Goal: Information Seeking & Learning: Learn about a topic

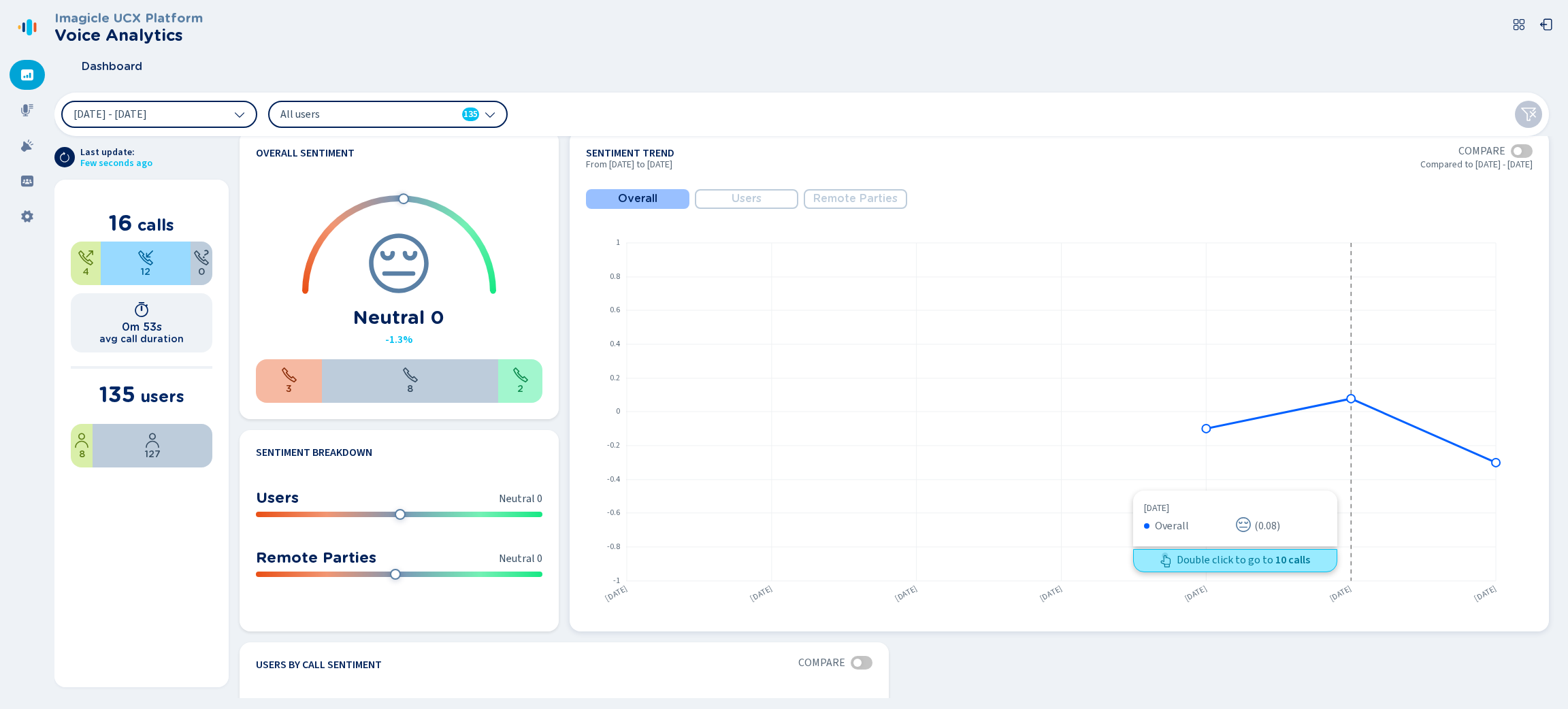
scroll to position [649, 0]
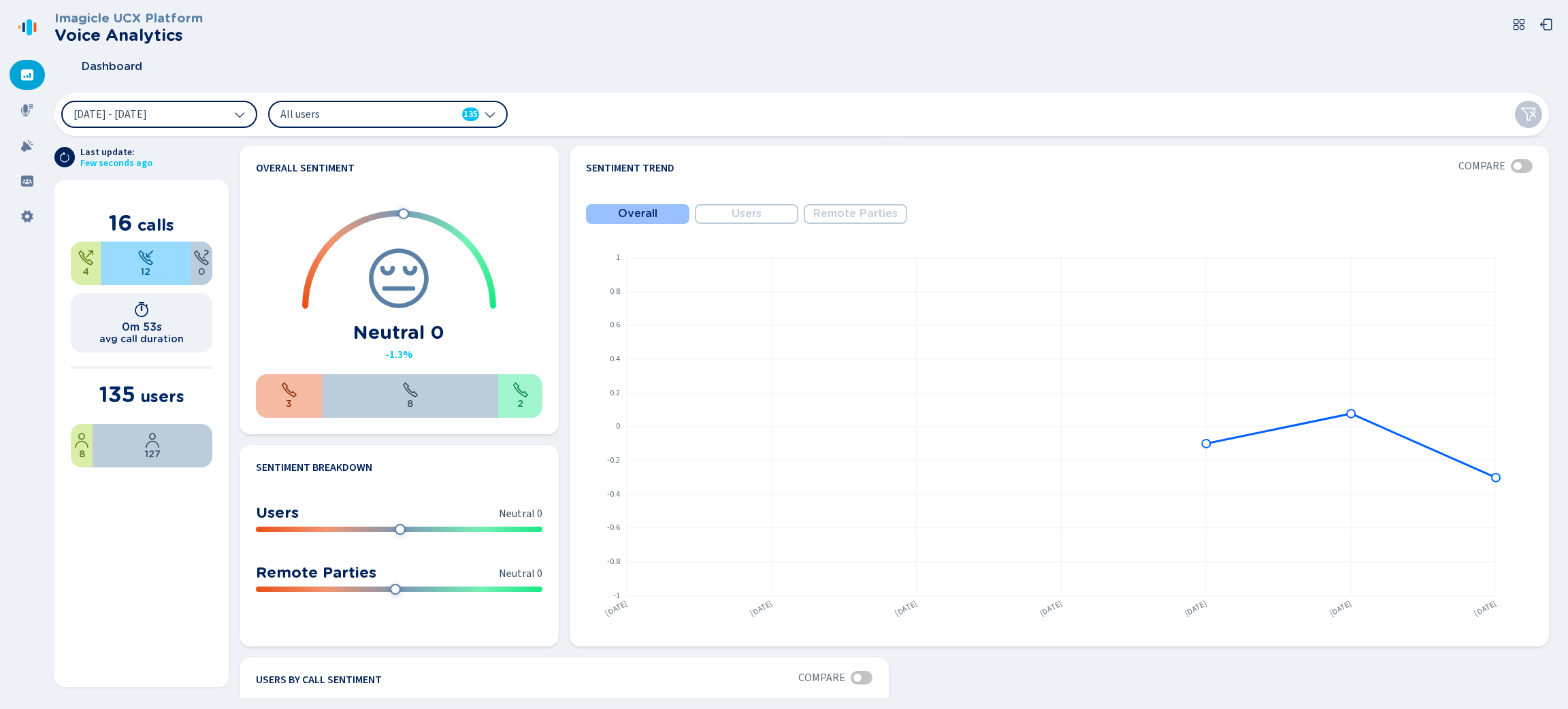
click at [238, 112] on icon at bounding box center [239, 114] width 11 height 11
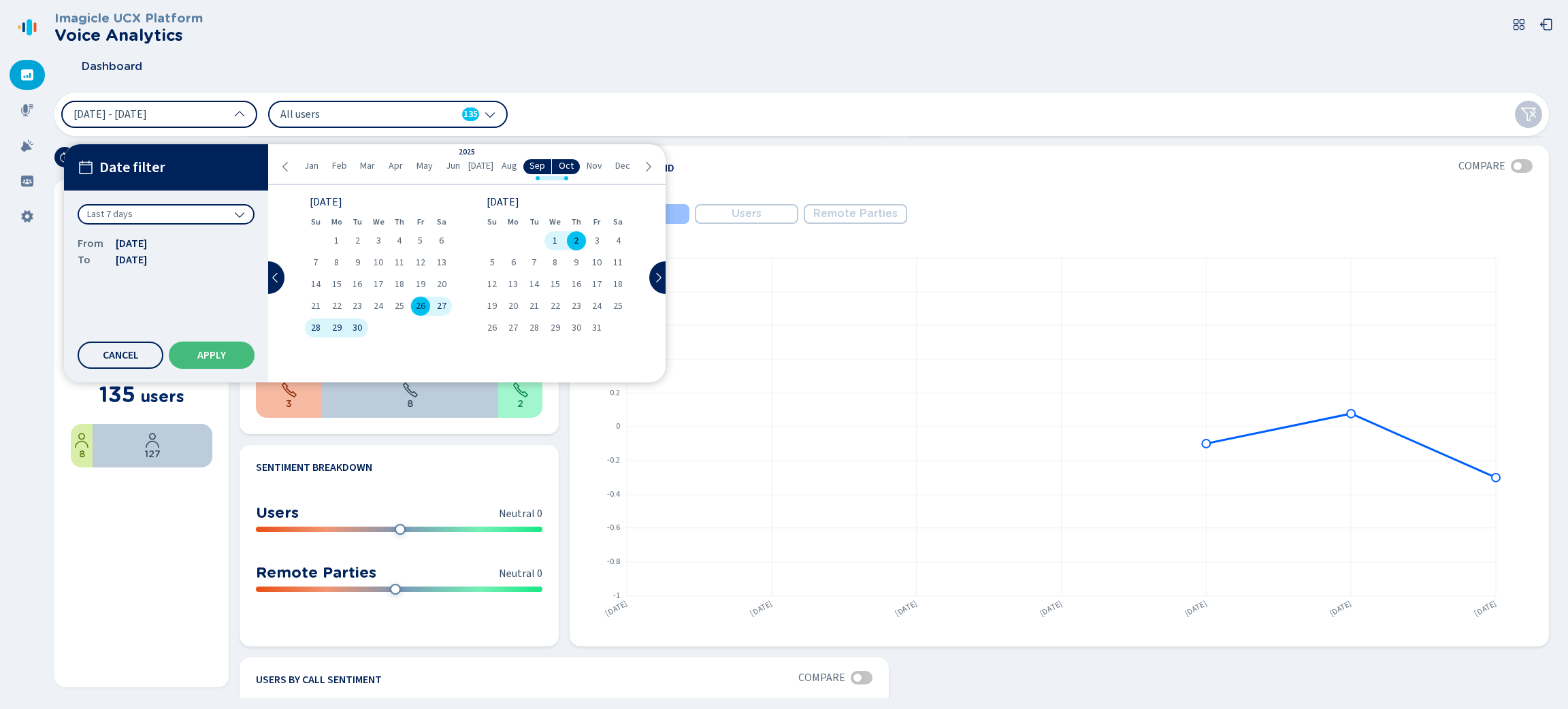
click at [234, 210] on icon at bounding box center [239, 214] width 11 height 11
click at [150, 316] on div "Last year" at bounding box center [166, 319] width 163 height 19
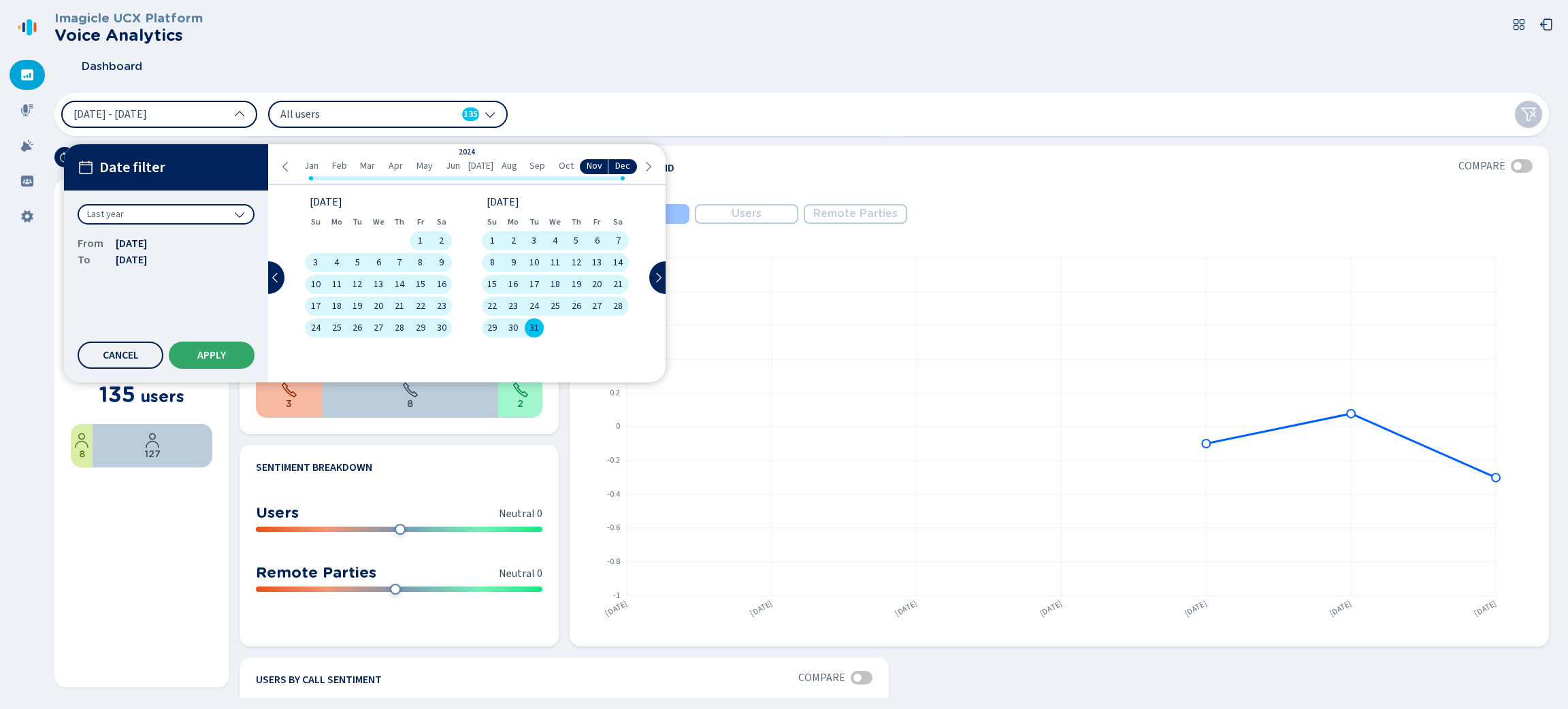
click at [181, 354] on button "Apply" at bounding box center [211, 355] width 85 height 27
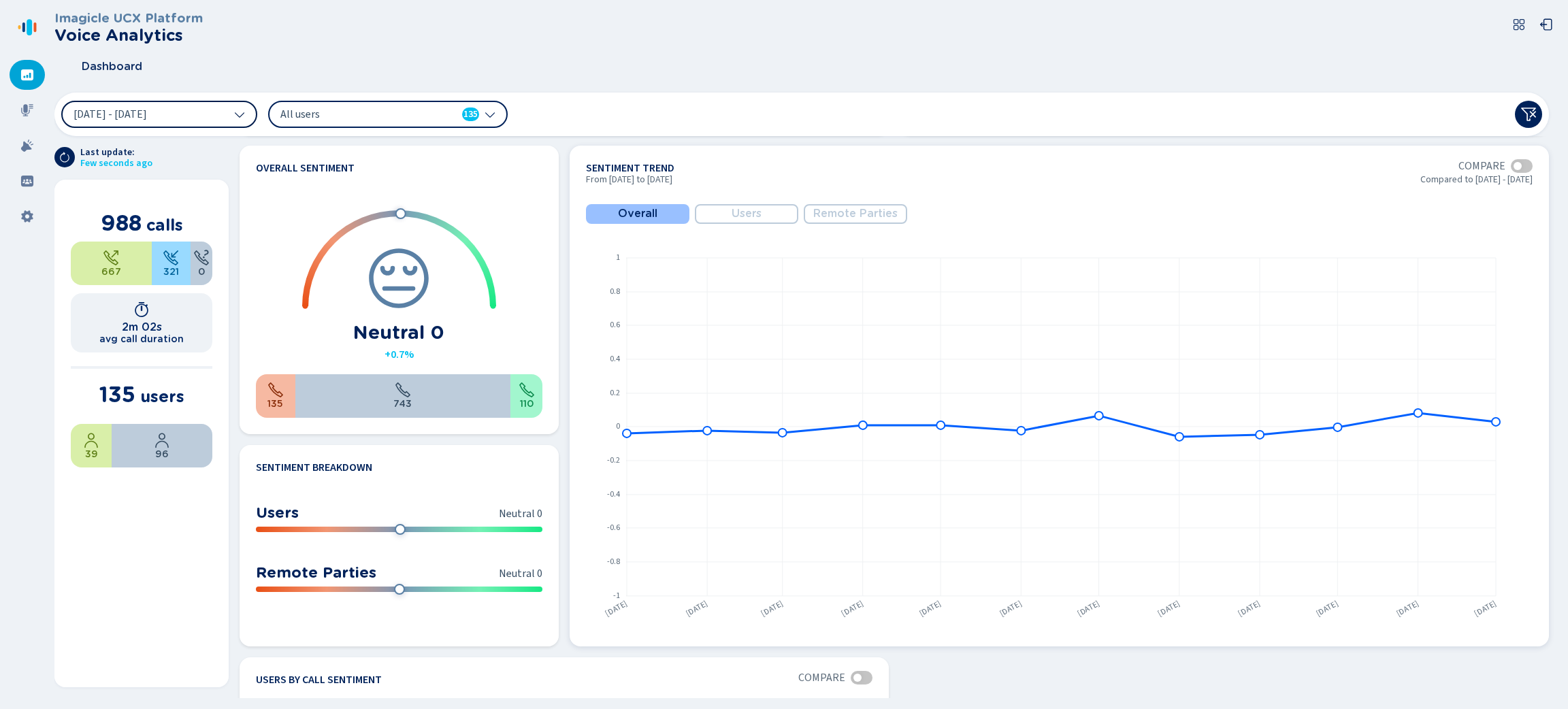
click at [757, 219] on span "Users" at bounding box center [747, 214] width 30 height 13
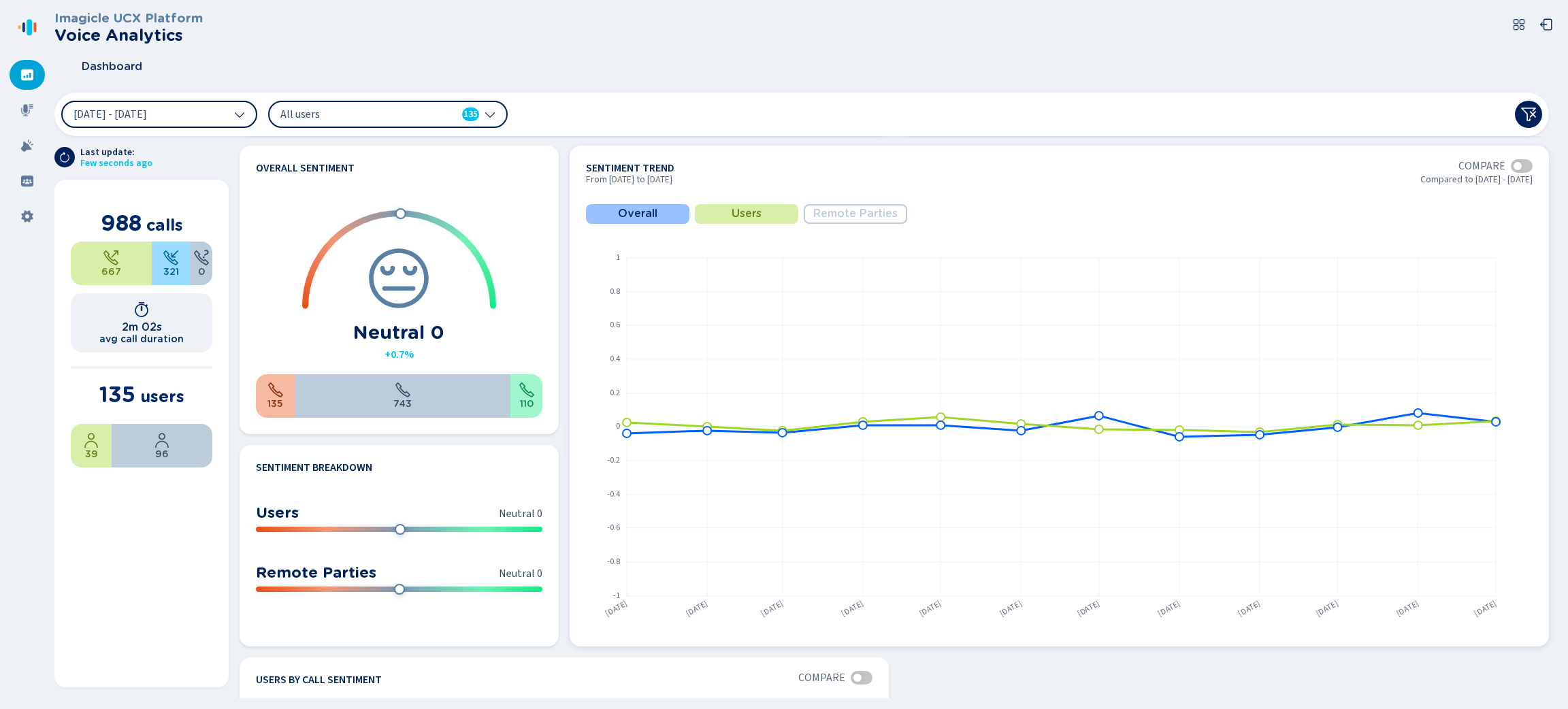
click at [835, 210] on span "Remote Parties" at bounding box center [855, 214] width 85 height 13
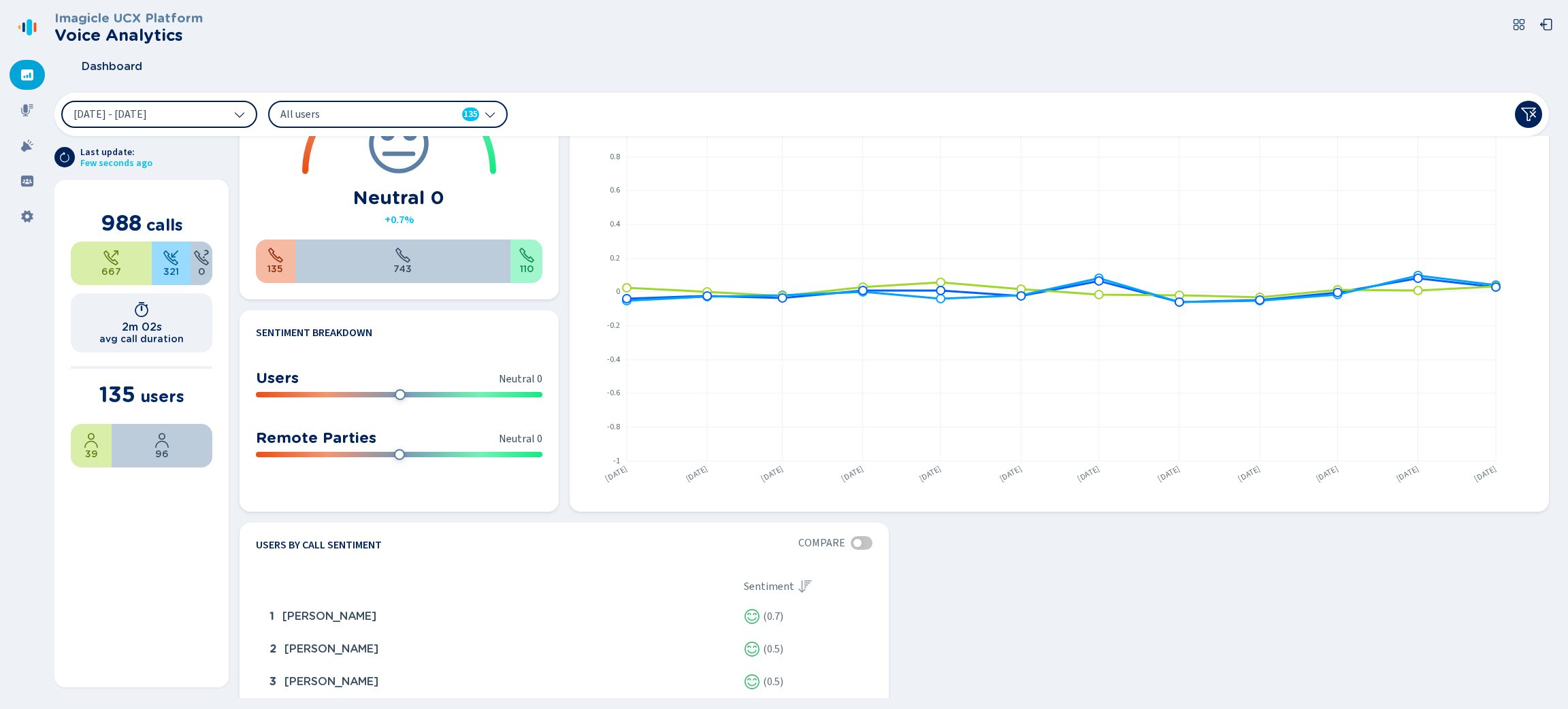
scroll to position [751, 0]
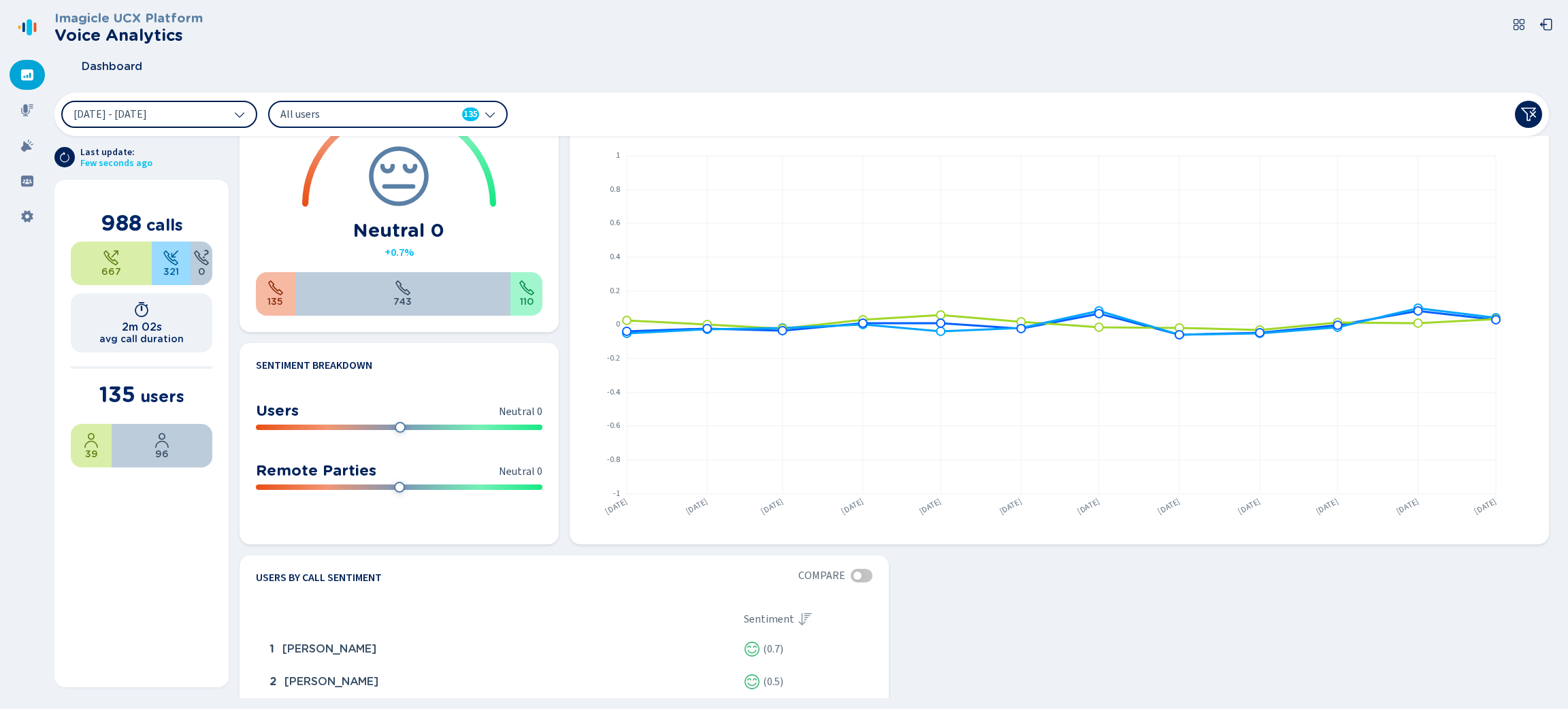
click at [495, 111] on icon at bounding box center [489, 114] width 11 height 11
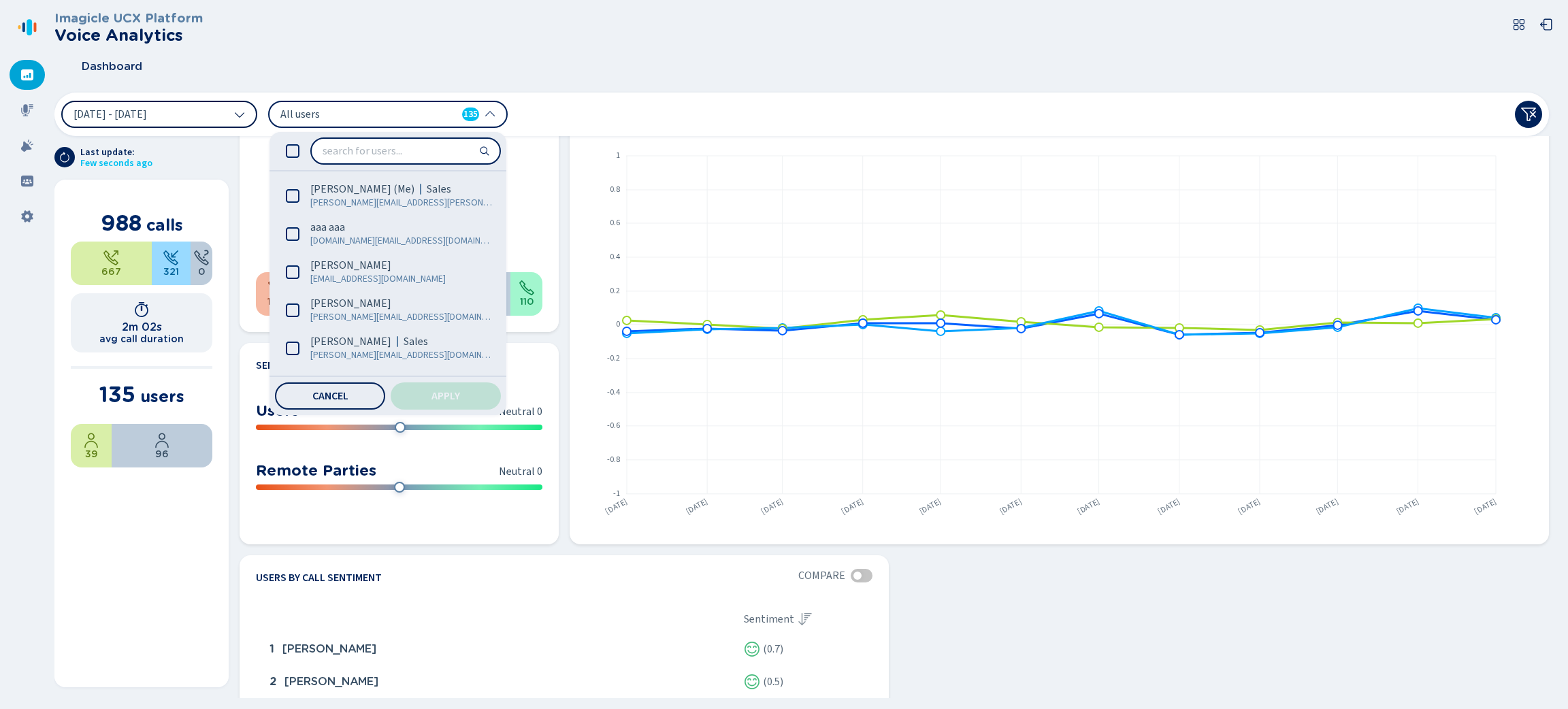
click at [410, 80] on div "Dashboard" at bounding box center [807, 66] width 1505 height 34
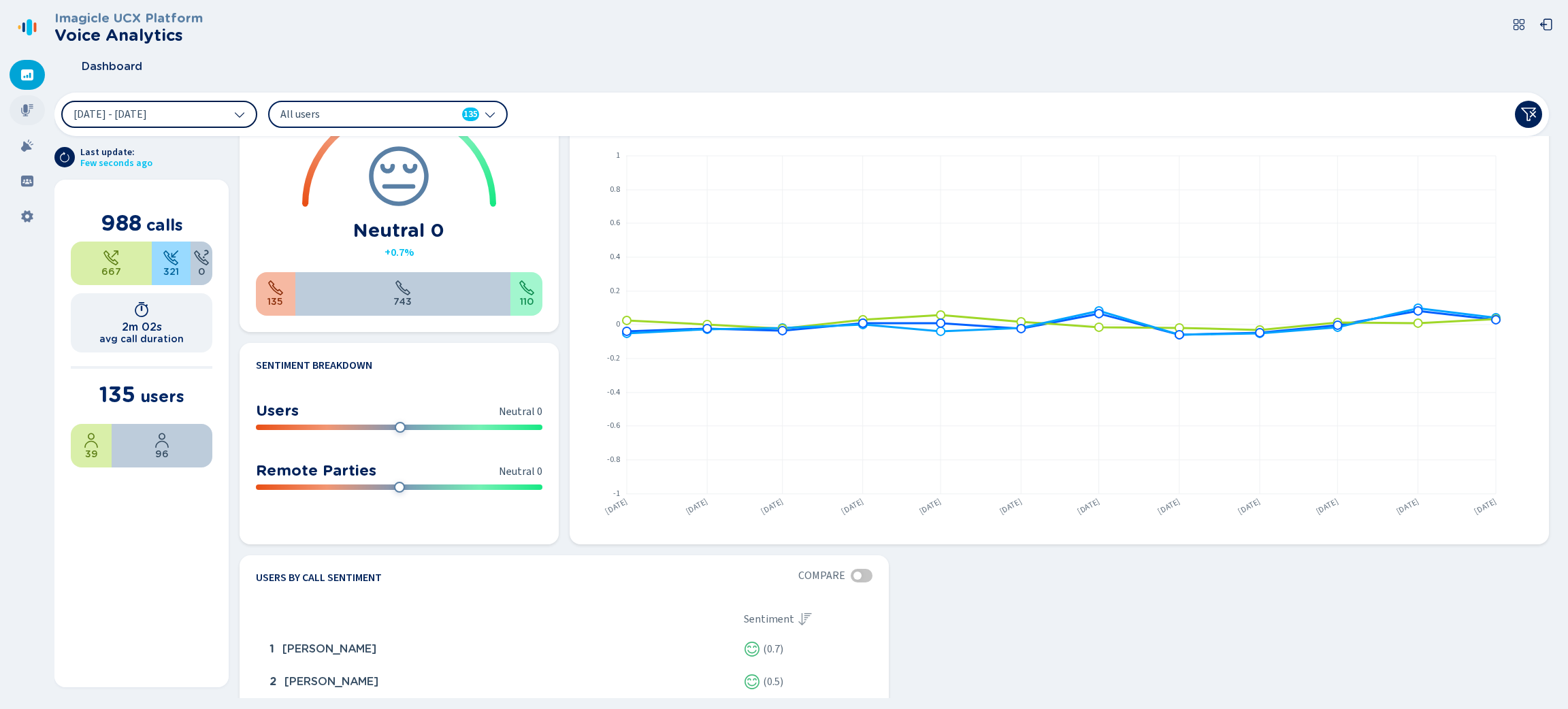
click at [30, 116] on icon at bounding box center [27, 110] width 13 height 13
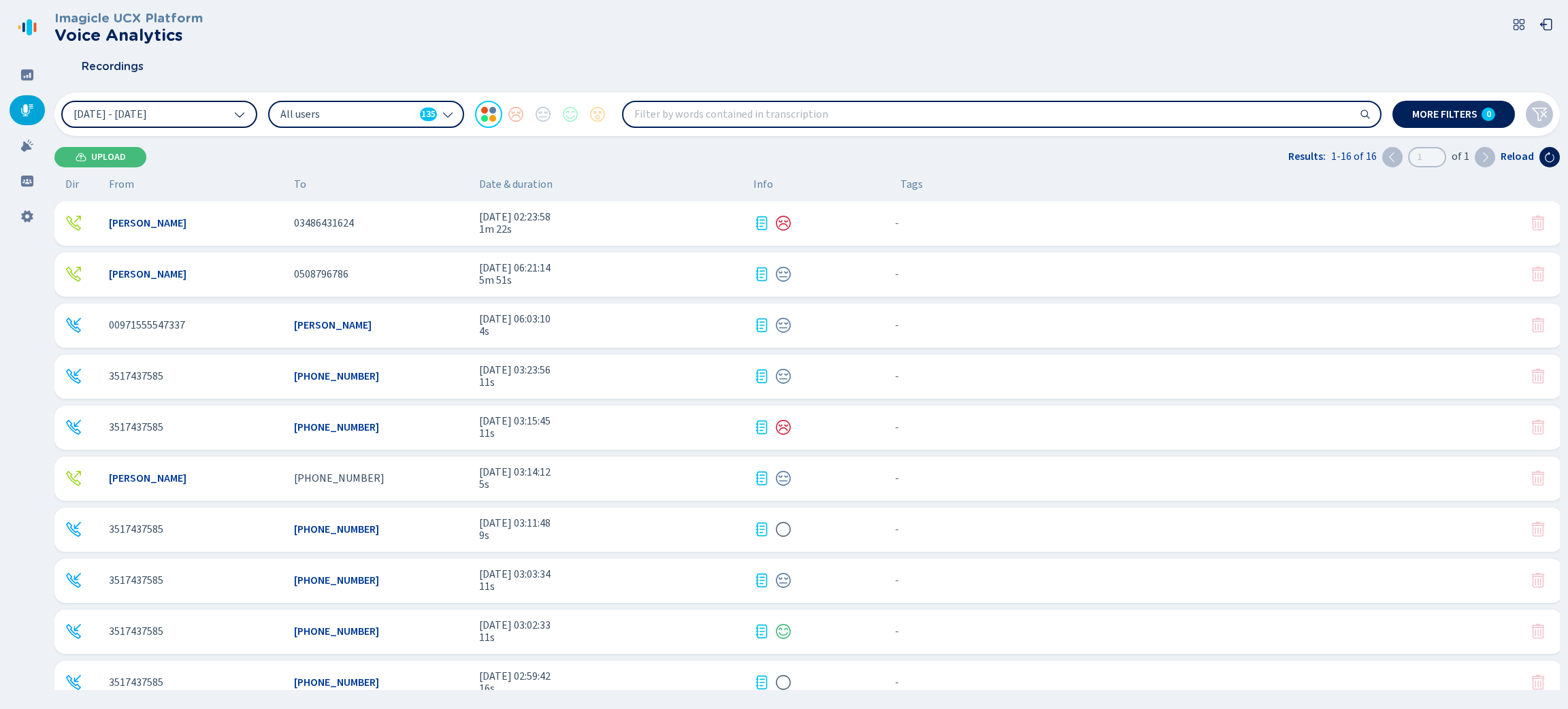
click at [247, 106] on button "[DATE] - [DATE]" at bounding box center [159, 114] width 196 height 27
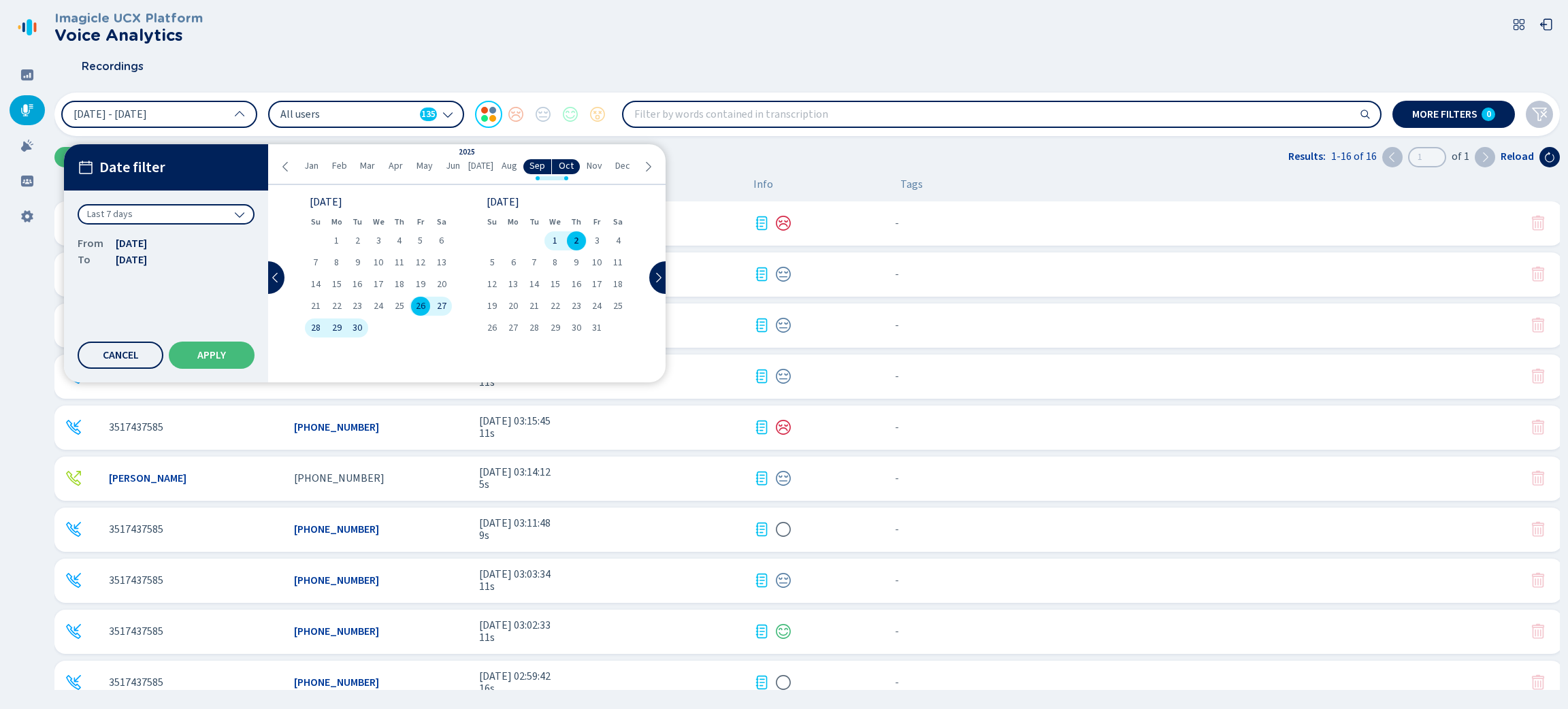
click at [239, 215] on icon at bounding box center [239, 214] width 11 height 11
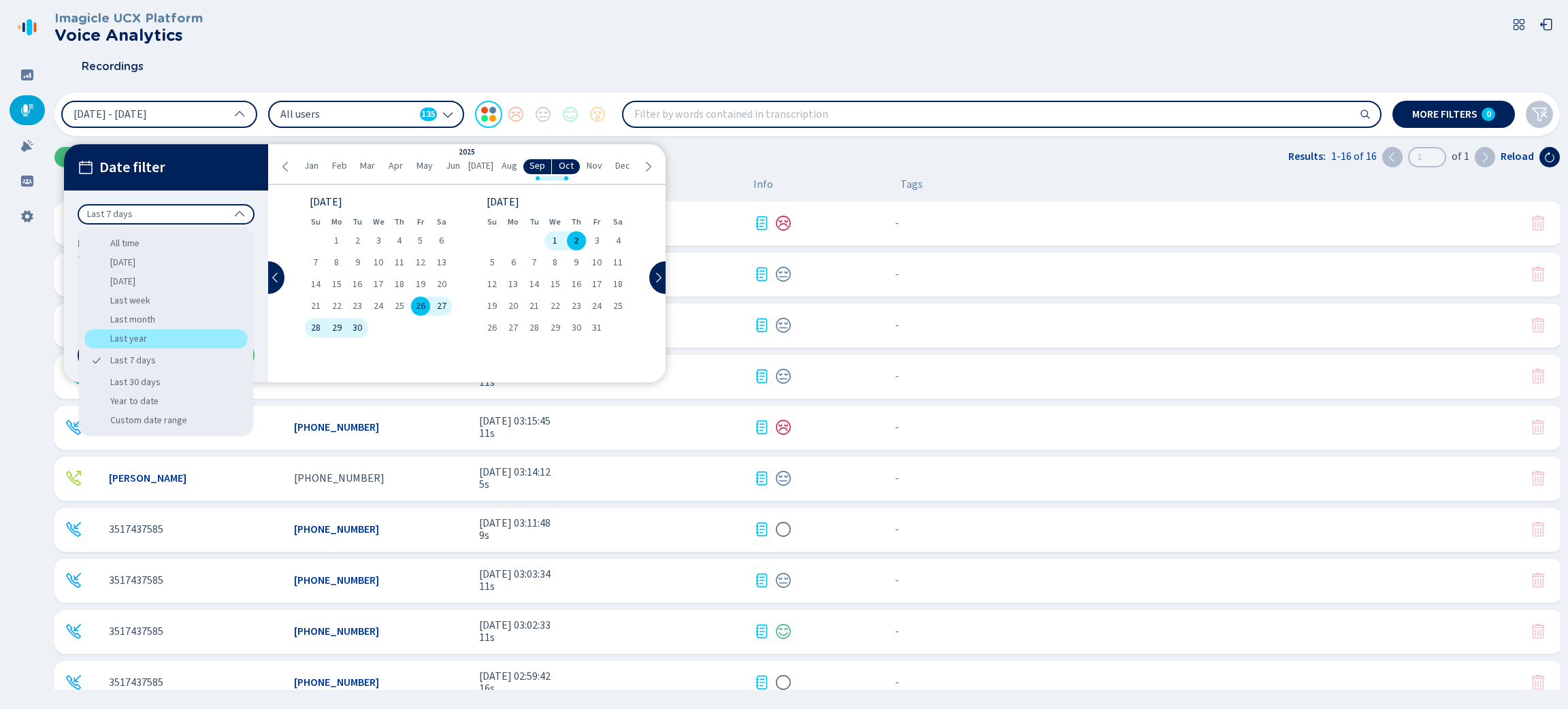
click at [175, 341] on div "Last year" at bounding box center [166, 339] width 163 height 19
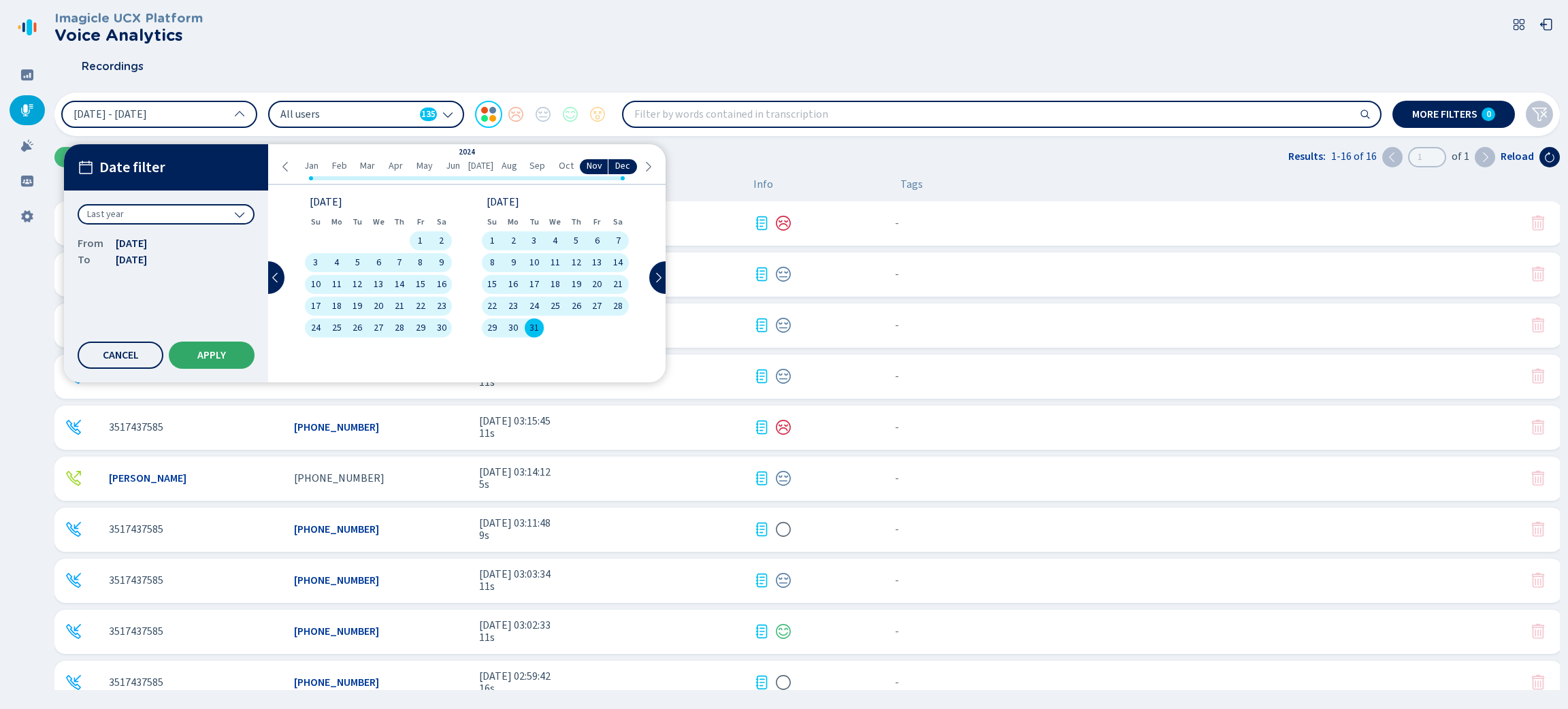
click at [225, 359] on span "Apply" at bounding box center [211, 354] width 28 height 11
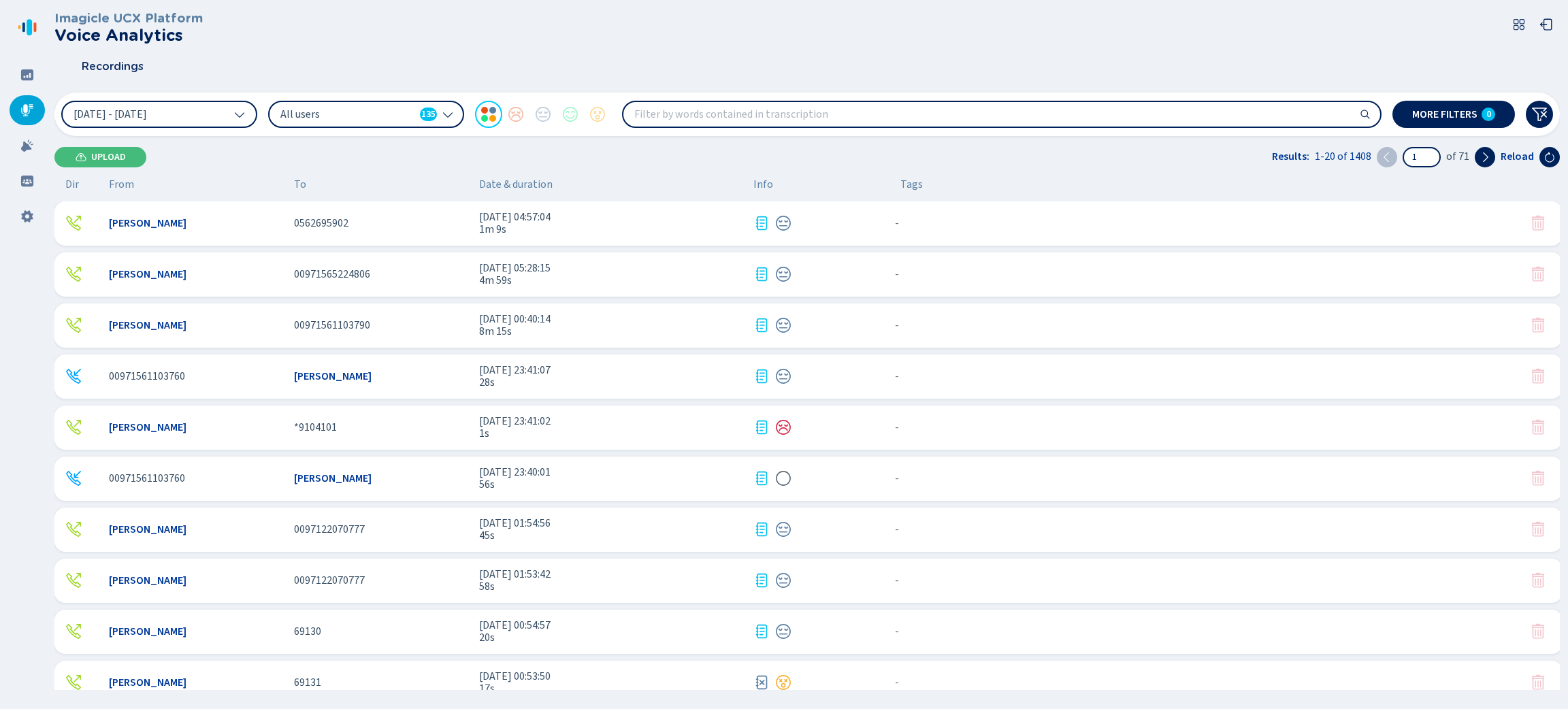
click at [805, 122] on input "search" at bounding box center [1001, 114] width 757 height 24
type input "credit card"
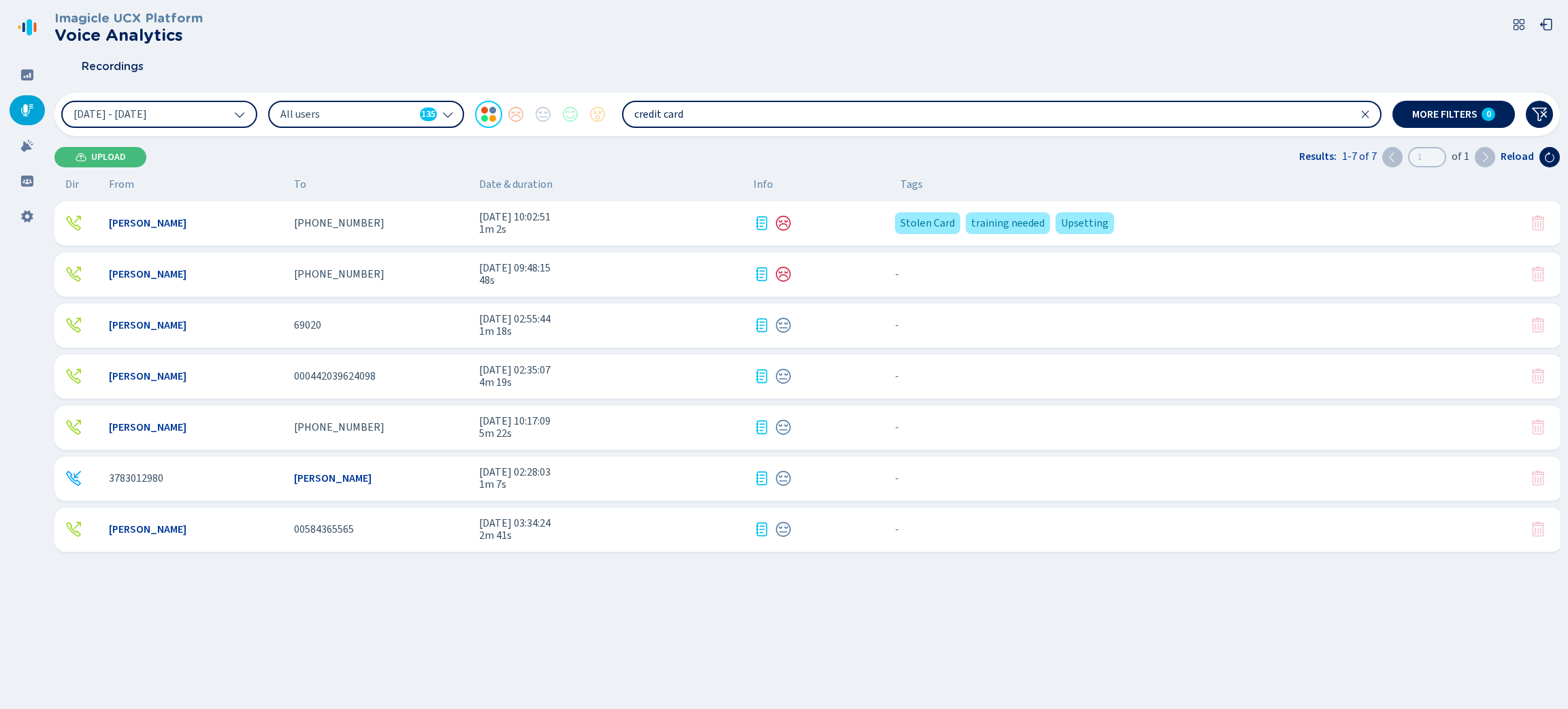
click at [672, 233] on span "1m 2s" at bounding box center [611, 229] width 263 height 13
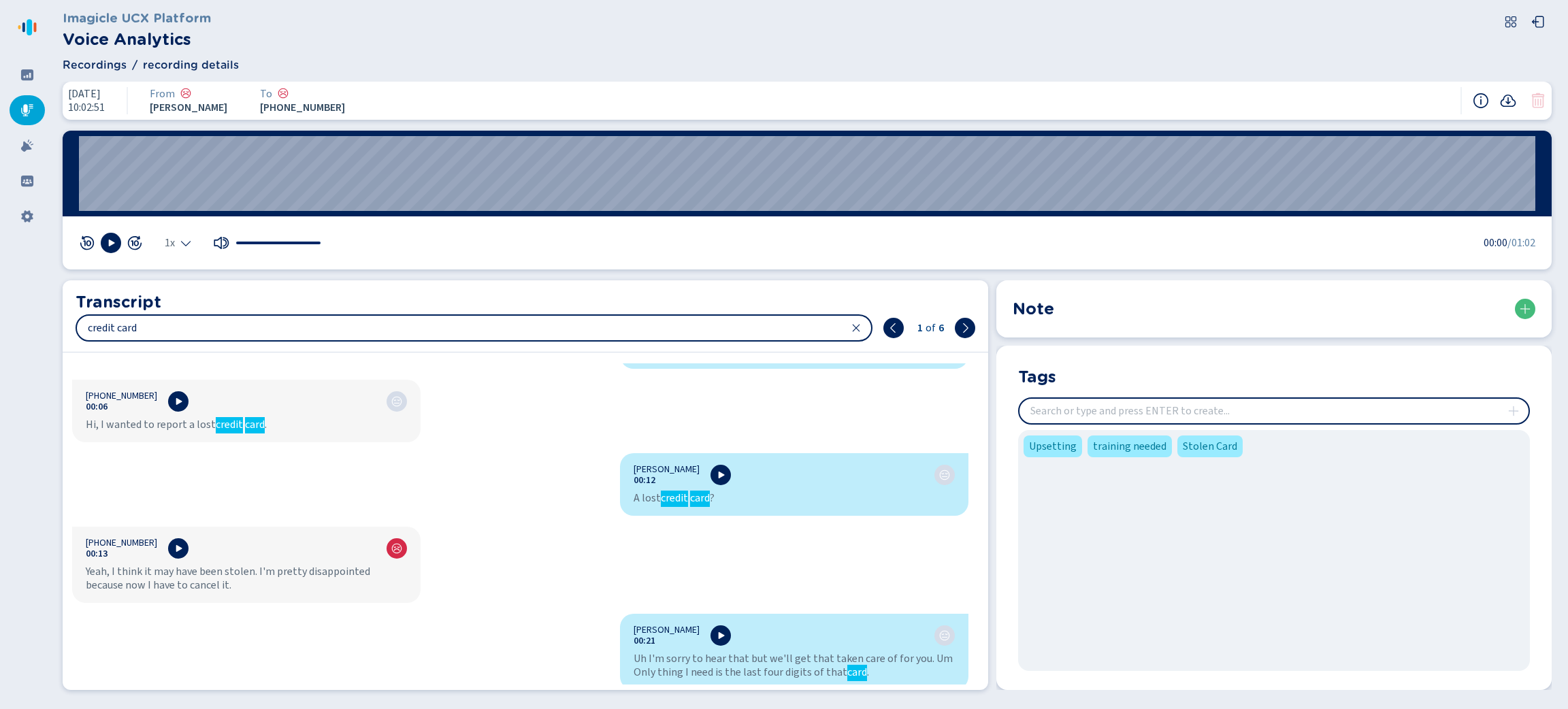
scroll to position [306, 0]
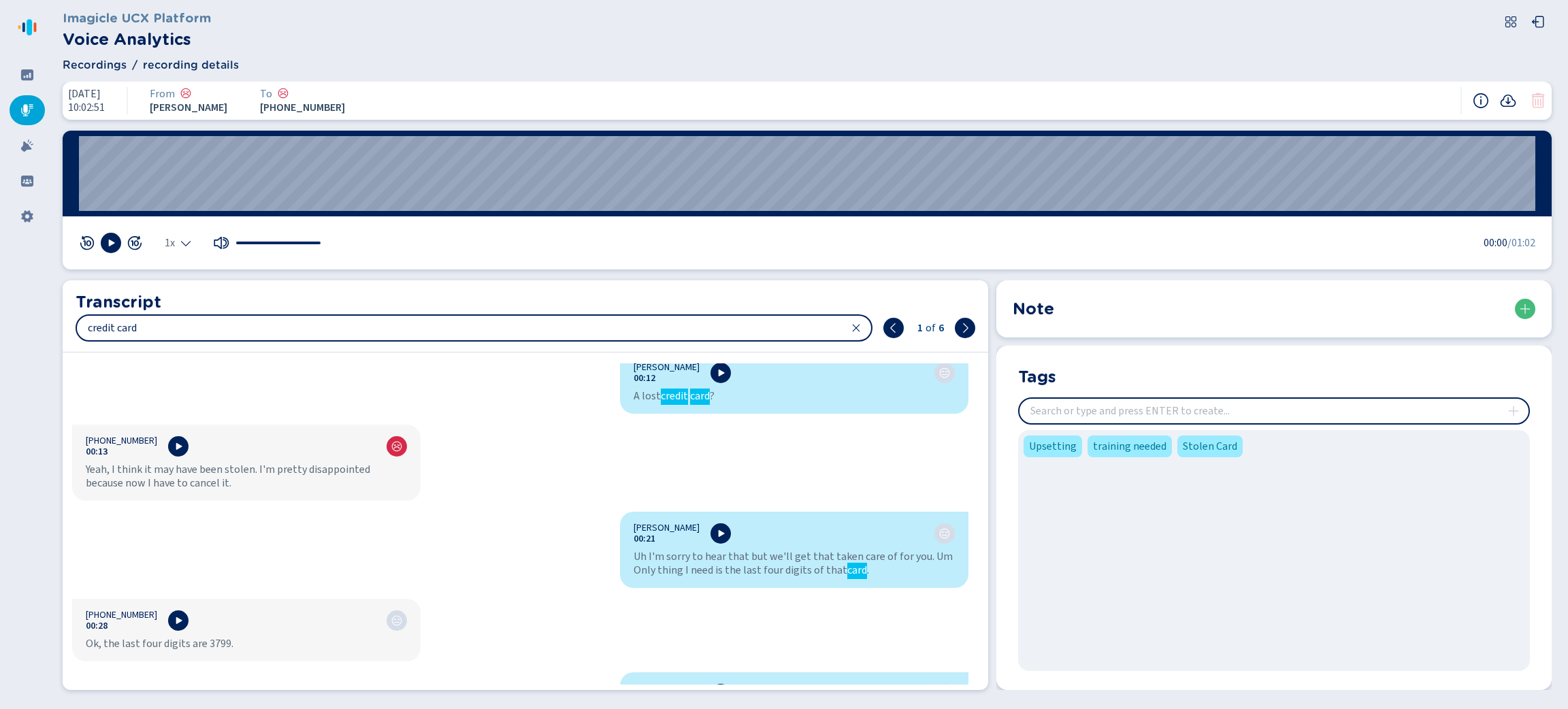
click at [1239, 414] on input "insert" at bounding box center [1273, 411] width 509 height 24
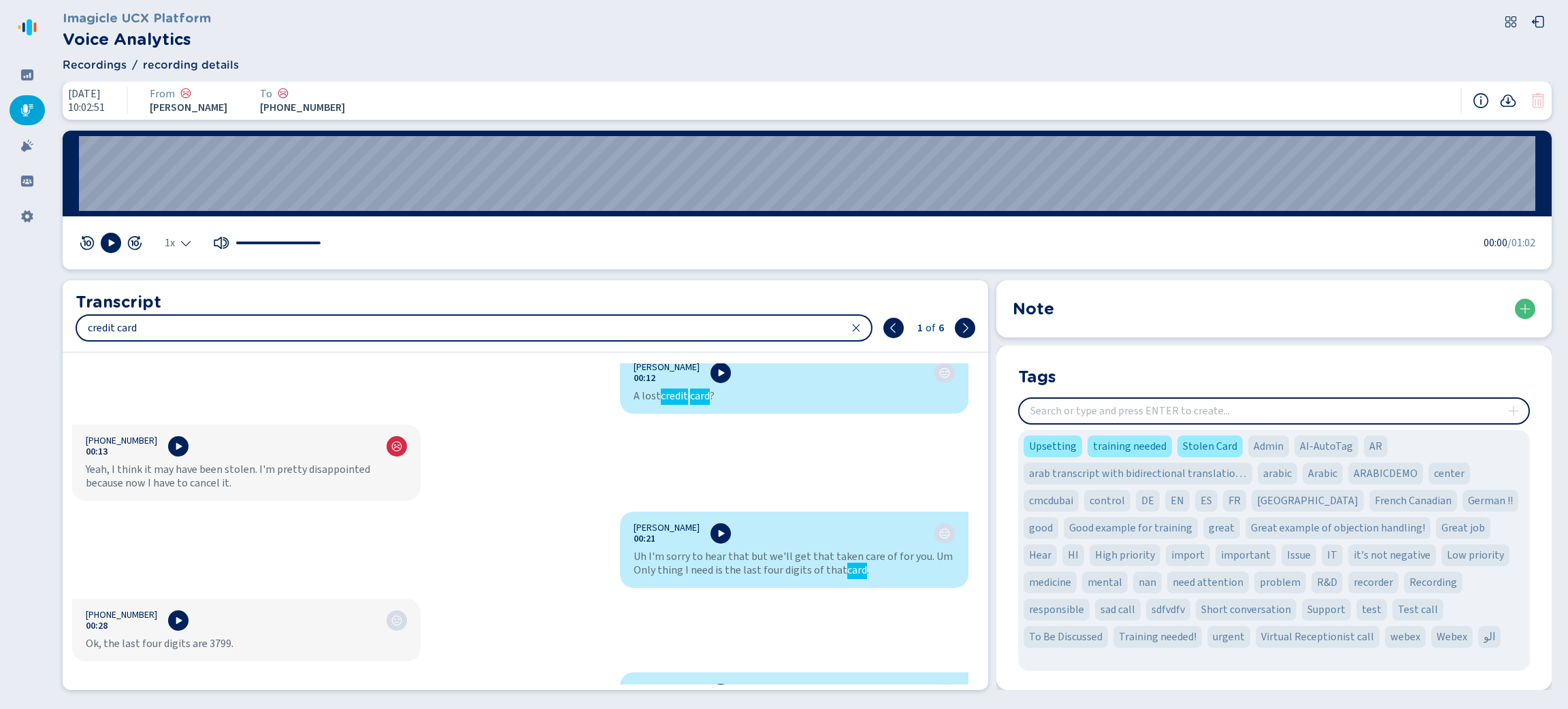
click at [1232, 362] on section "Tags Upsetting training needed Stolen Card Admin AI-AutoTag AR arab transcript …" at bounding box center [1274, 517] width 556 height 344
click at [18, 153] on div at bounding box center [27, 146] width 35 height 30
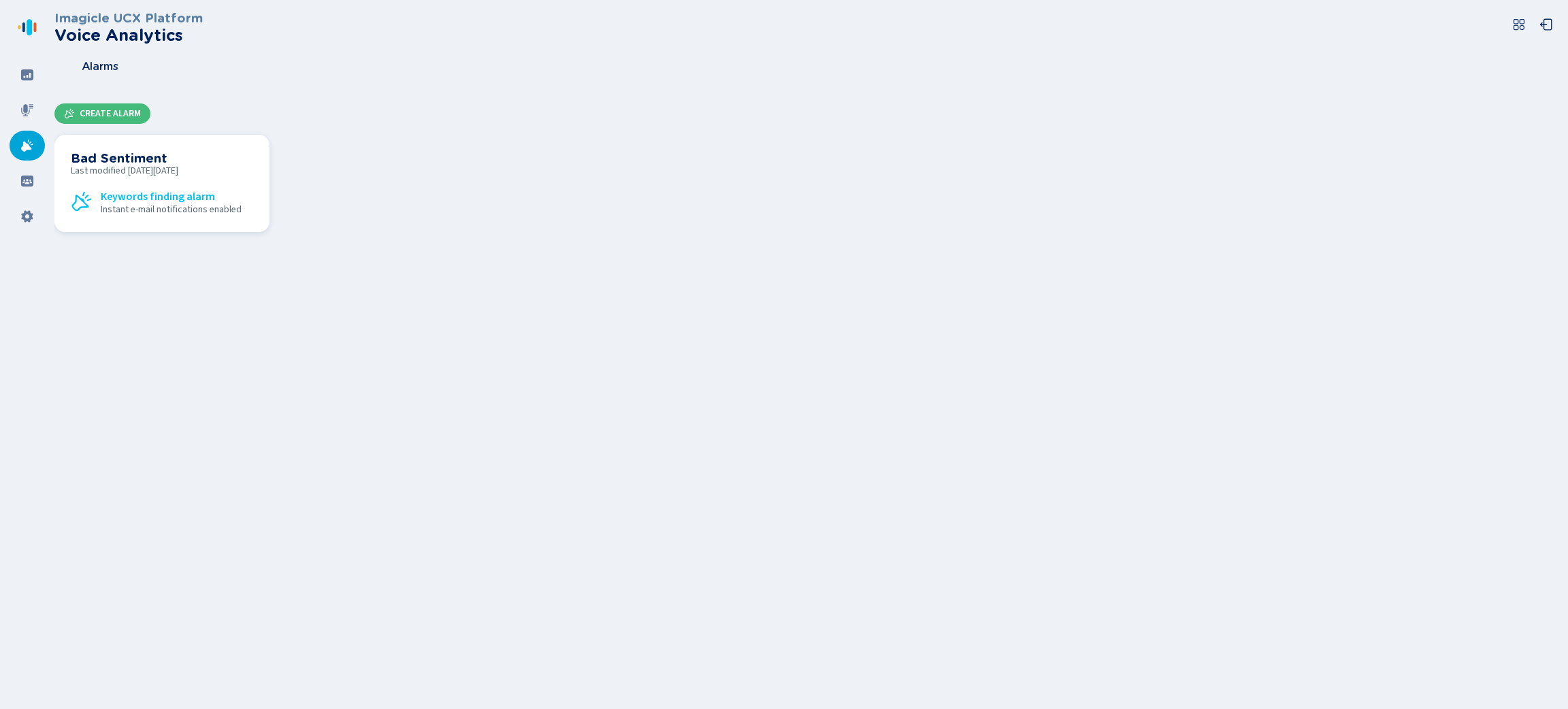
click at [220, 163] on h3 "Bad Sentiment" at bounding box center [162, 158] width 183 height 15
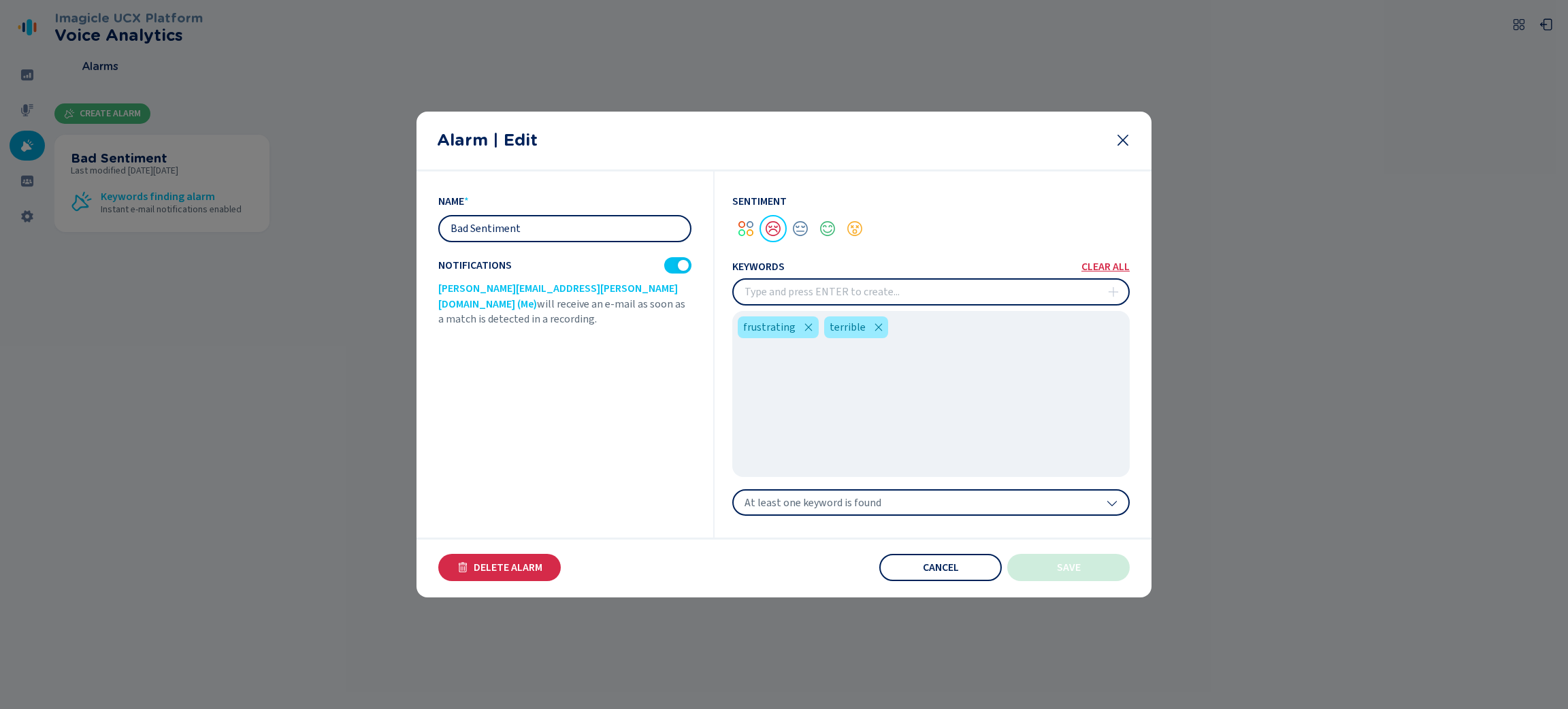
click at [846, 298] on input "insert" at bounding box center [930, 292] width 395 height 24
click at [871, 505] on span "At least one keyword is found" at bounding box center [812, 503] width 137 height 13
click at [657, 462] on div "name * Bad Sentiment Notifications [PERSON_NAME][EMAIL_ADDRESS][PERSON_NAME][DO…" at bounding box center [577, 355] width 277 height 367
drag, startPoint x: 801, startPoint y: 118, endPoint x: 816, endPoint y: 135, distance: 22.7
click at [819, 142] on div "Alarm | Edit" at bounding box center [784, 141] width 735 height 60
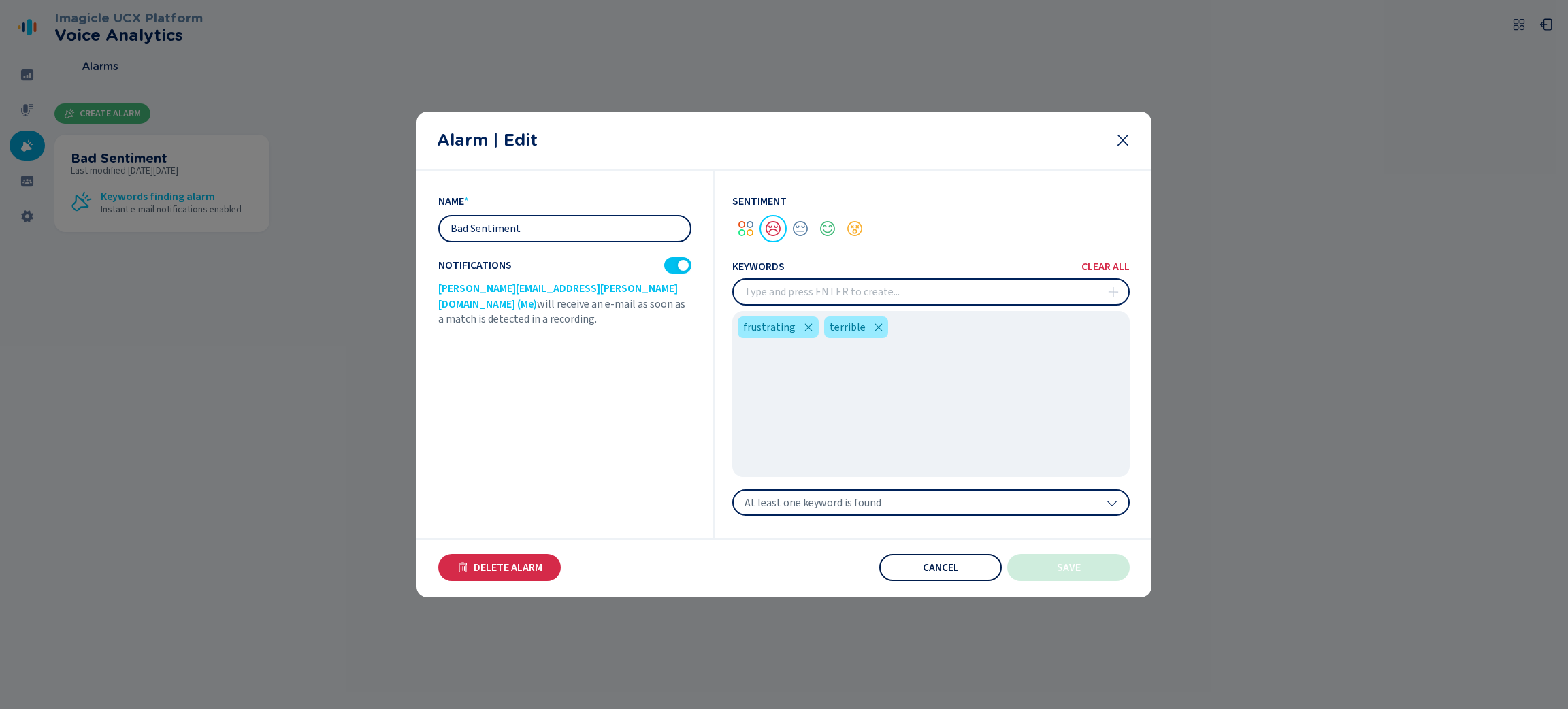
click at [982, 571] on button "Cancel" at bounding box center [940, 567] width 122 height 27
